Goal: Information Seeking & Learning: Learn about a topic

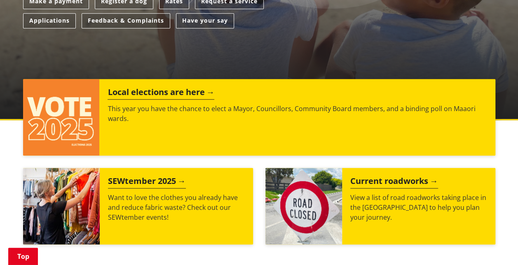
scroll to position [270, 0]
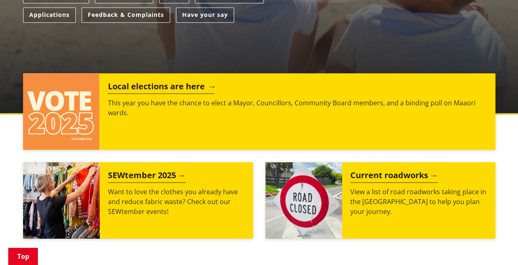
click at [176, 82] on h2 "Local elections are here" at bounding box center [161, 88] width 107 height 12
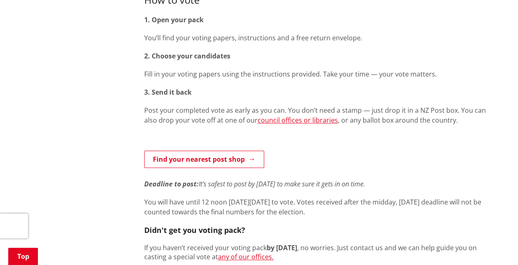
scroll to position [356, 0]
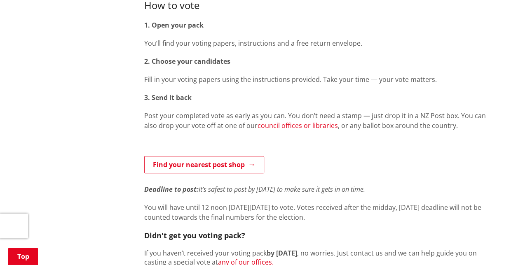
click at [271, 125] on link "council offices or libraries" at bounding box center [298, 125] width 80 height 9
click at [356, 166] on p "Find your nearest post shop Deadline to post: It’s safest to post by Tuesday 7 …" at bounding box center [319, 175] width 351 height 38
